Goal: Task Accomplishment & Management: Complete application form

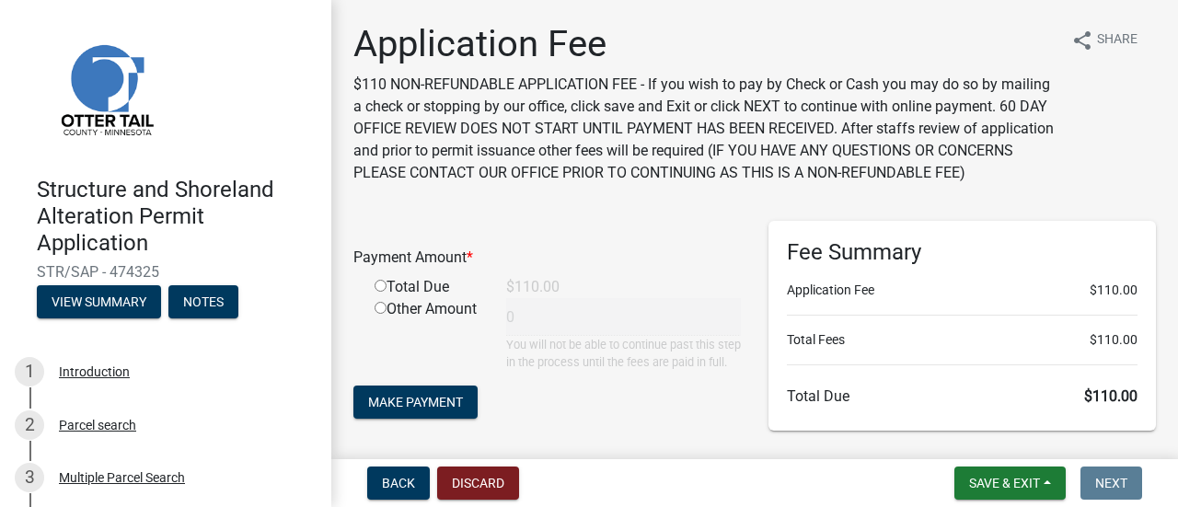
click at [387, 298] on div "Total Due" at bounding box center [427, 287] width 132 height 22
click at [380, 292] on input "radio" at bounding box center [381, 286] width 12 height 12
radio input "true"
type input "110"
click at [392, 419] on button "Make Payment" at bounding box center [415, 402] width 124 height 33
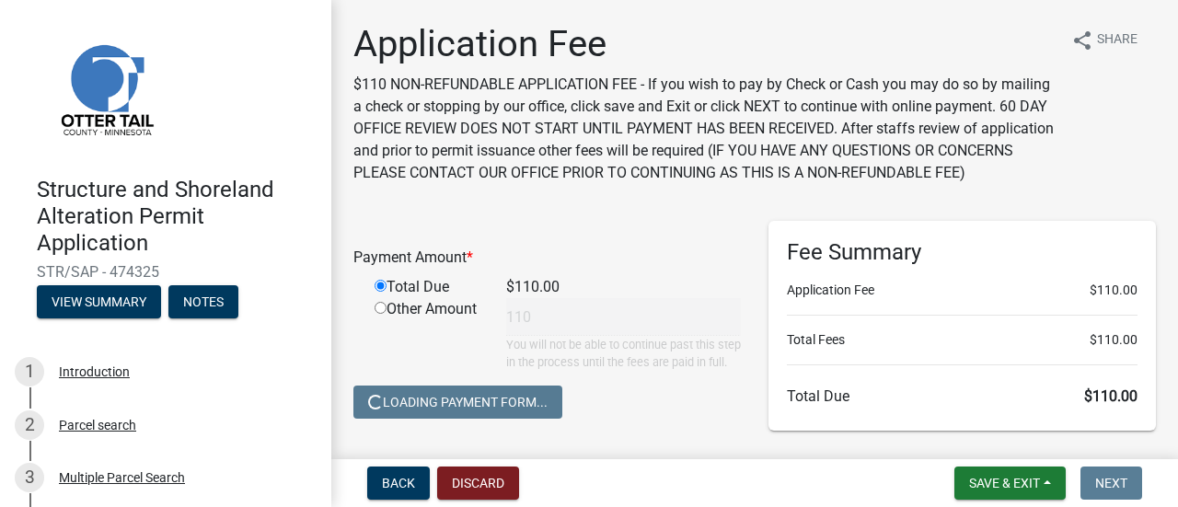
click at [99, 95] on img at bounding box center [106, 88] width 138 height 138
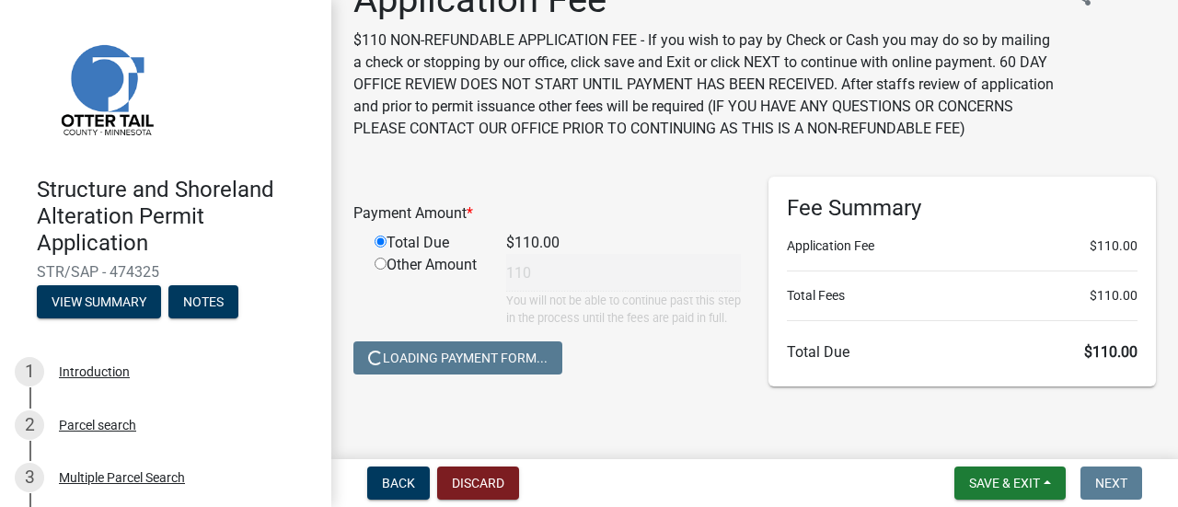
scroll to position [99, 0]
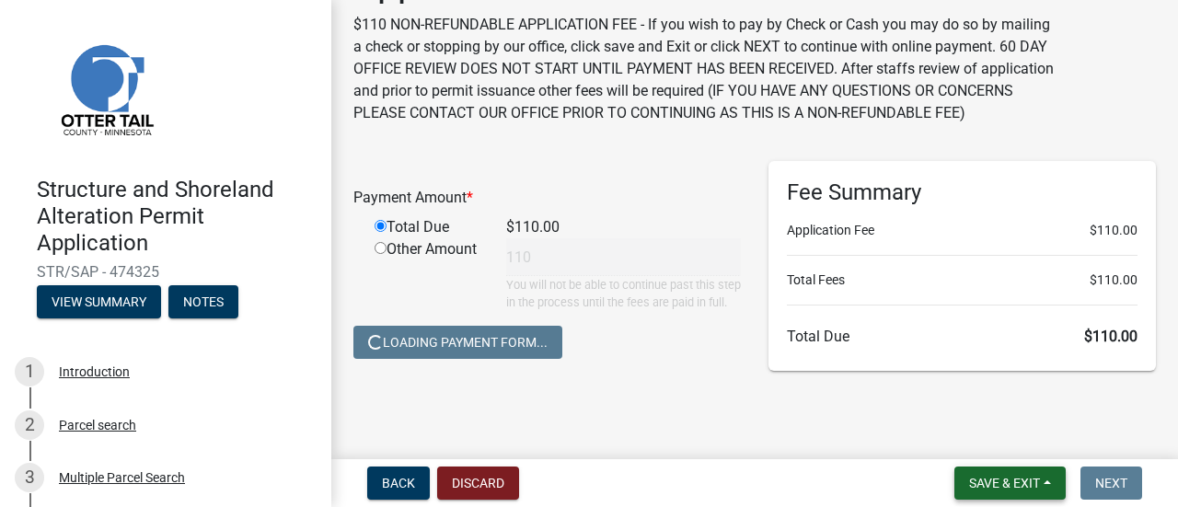
click at [1022, 481] on span "Save & Exit" at bounding box center [1004, 483] width 71 height 15
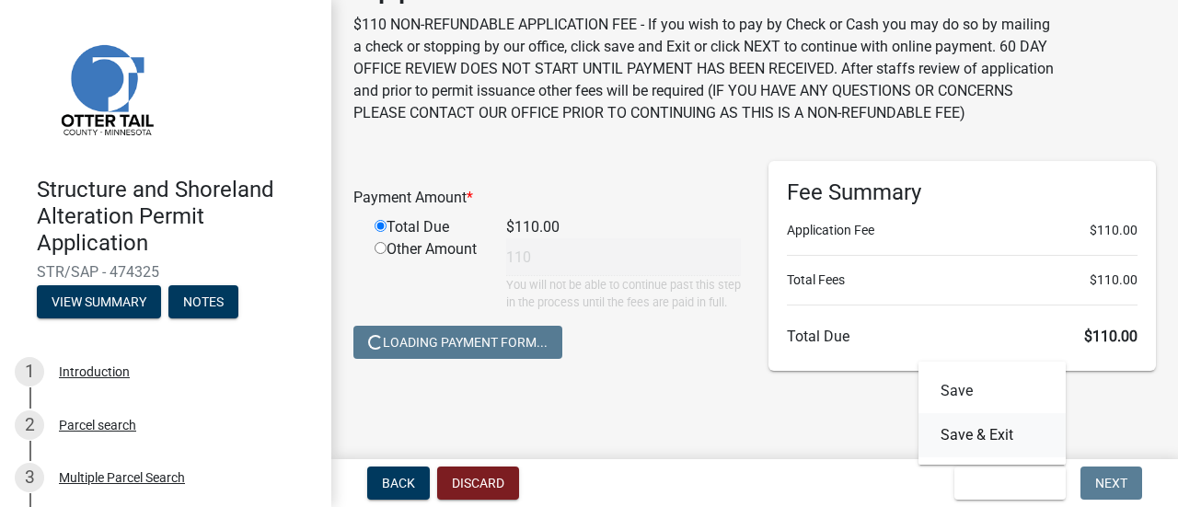
click at [950, 437] on button "Save & Exit" at bounding box center [992, 435] width 147 height 44
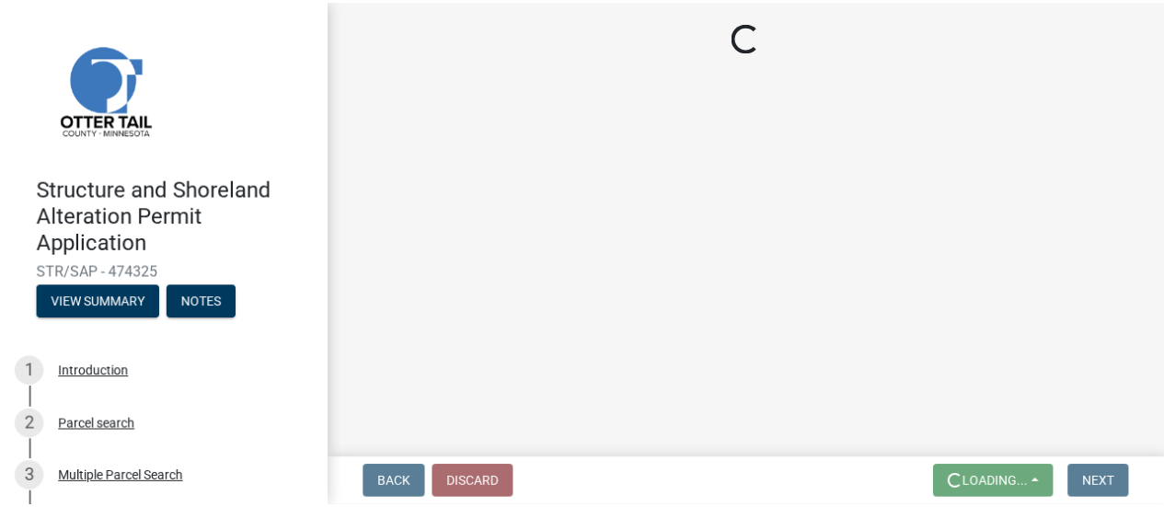
scroll to position [0, 0]
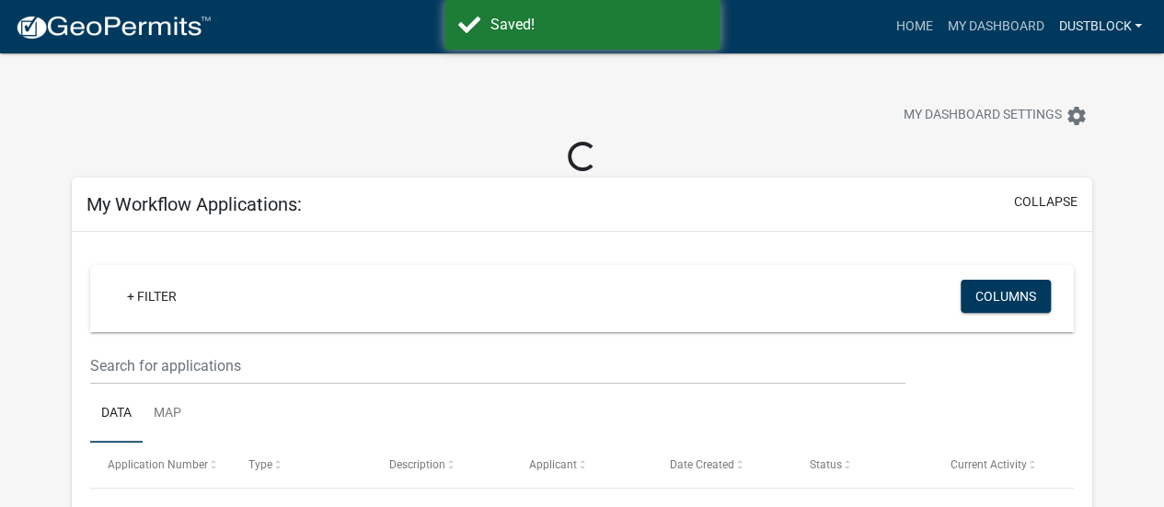
click at [1121, 28] on link "dustblock" at bounding box center [1100, 26] width 98 height 35
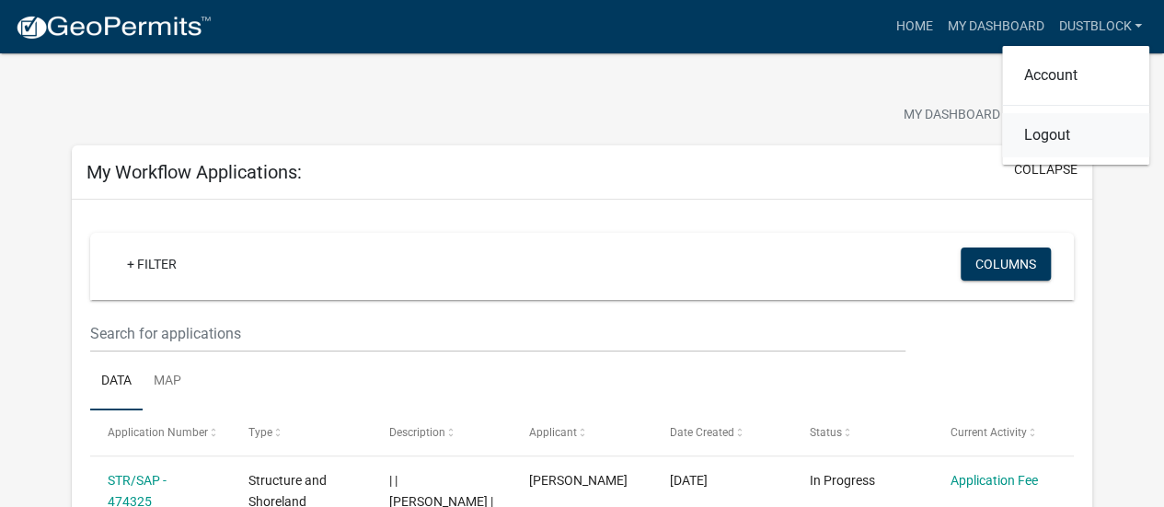
click at [1011, 133] on link "Logout" at bounding box center [1075, 135] width 147 height 44
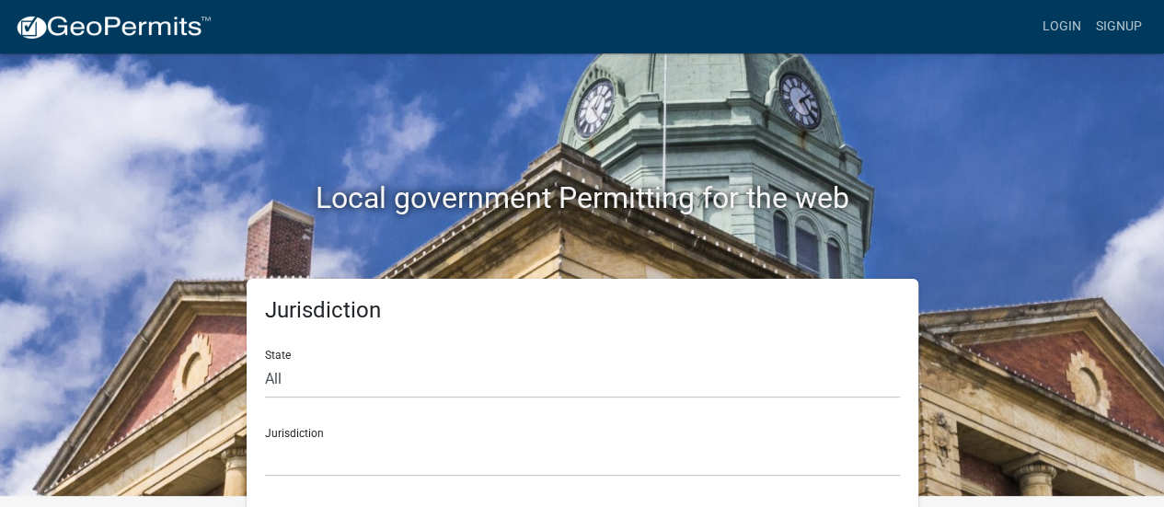
scroll to position [15, 0]
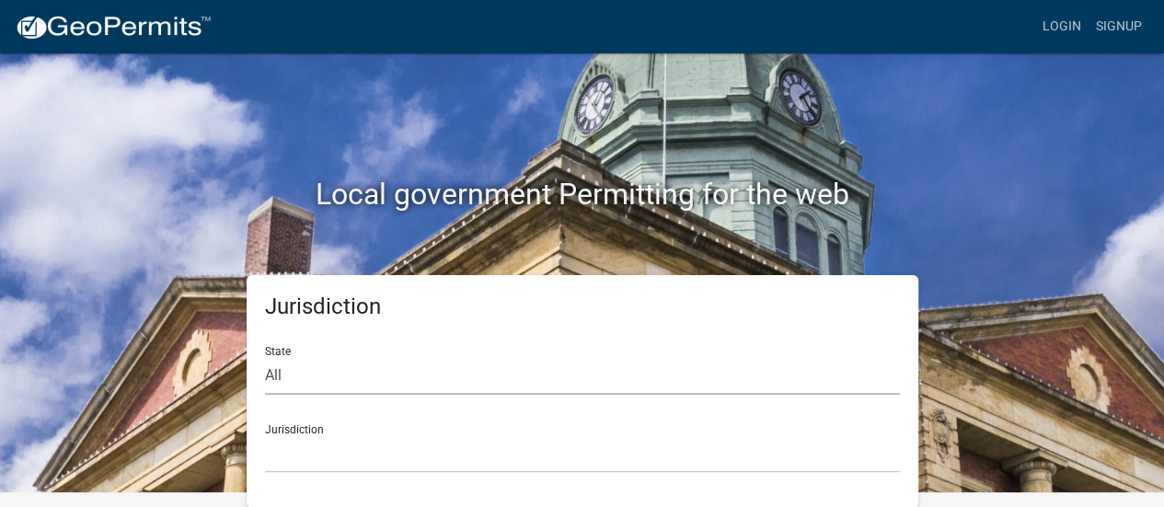
click at [406, 376] on select "All [US_STATE] [US_STATE] [US_STATE] [US_STATE] [US_STATE] [US_STATE] [US_STATE…" at bounding box center [582, 376] width 635 height 38
select select "[US_STATE]"
click at [265, 357] on select "All [US_STATE] [US_STATE] [US_STATE] [US_STATE] [US_STATE] [US_STATE] [US_STATE…" at bounding box center [582, 376] width 635 height 38
click at [356, 450] on select "[GEOGRAPHIC_DATA], [US_STATE] [GEOGRAPHIC_DATA], [US_STATE] [GEOGRAPHIC_DATA], …" at bounding box center [582, 454] width 635 height 38
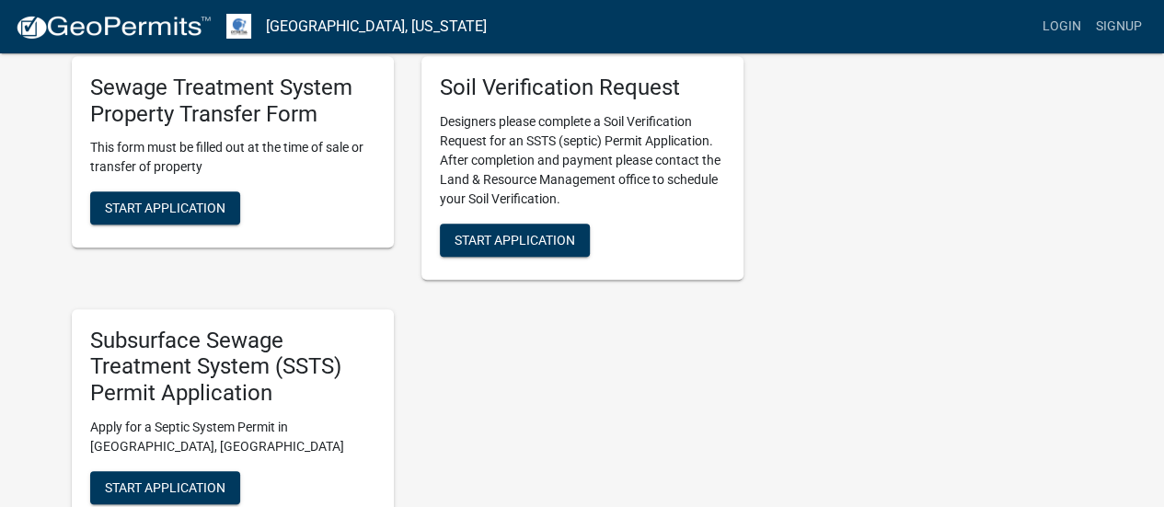
scroll to position [475, 0]
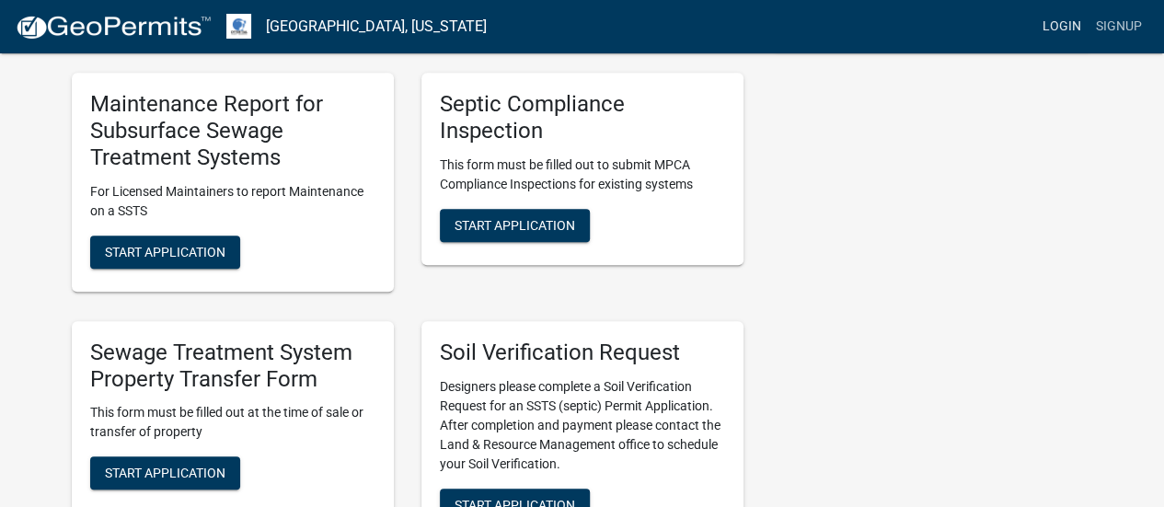
click at [1070, 25] on link "Login" at bounding box center [1061, 26] width 53 height 35
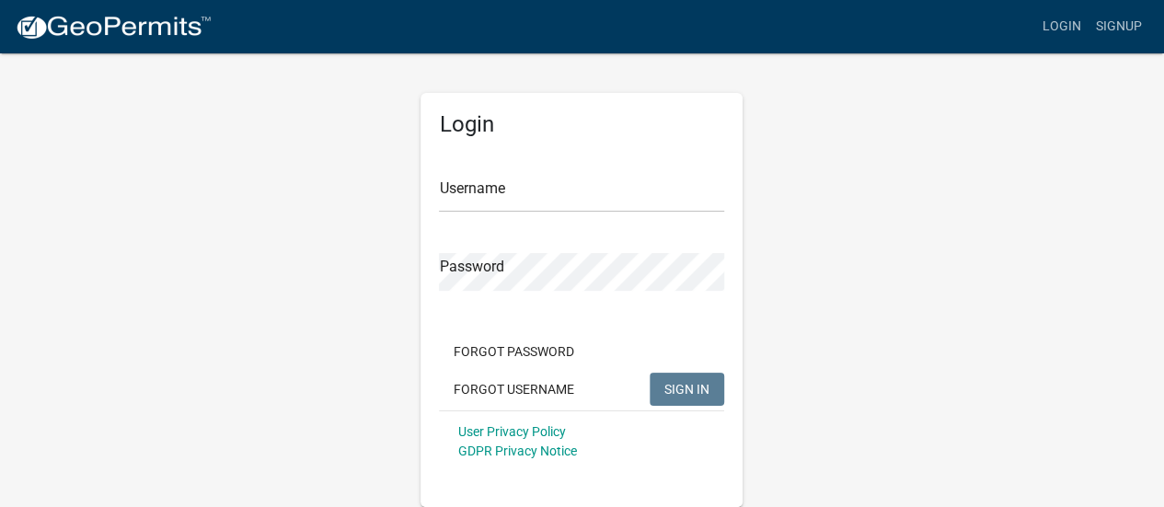
scroll to position [2, 0]
type input "dustblock"
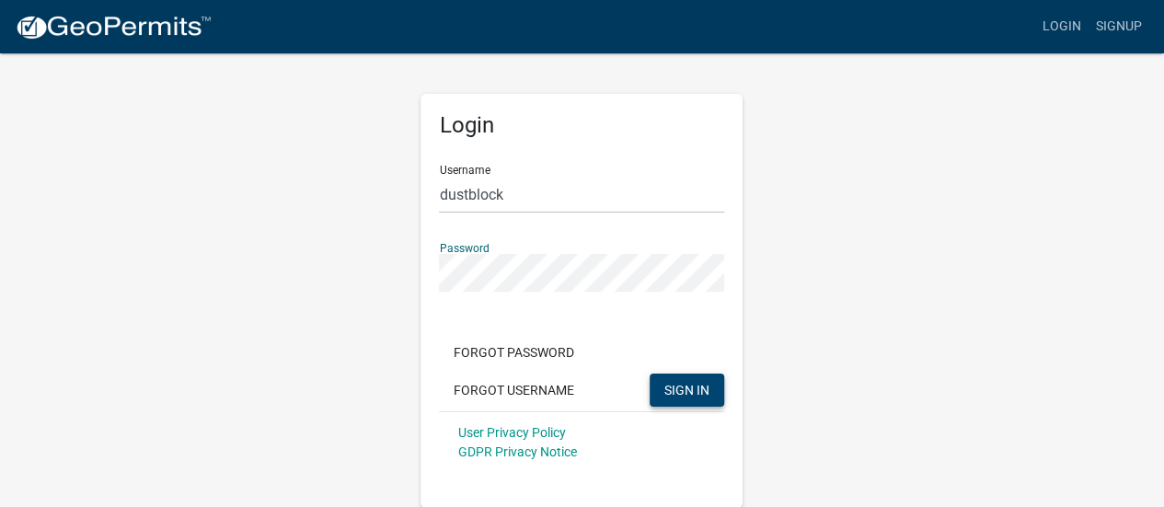
click at [692, 384] on span "SIGN IN" at bounding box center [687, 389] width 45 height 15
